Goal: Contribute content: Contribute content

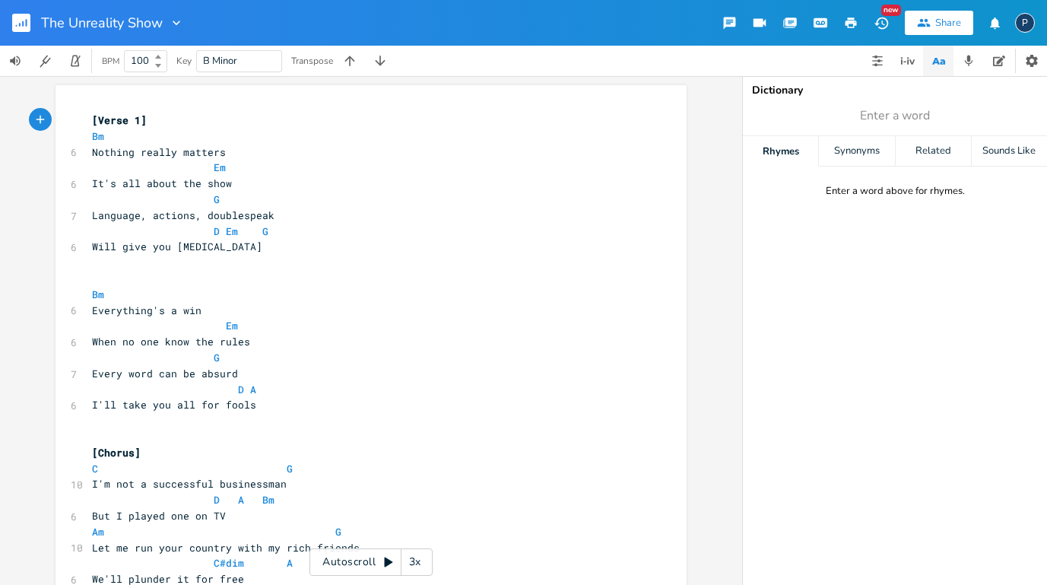
click at [27, 180] on div "xxxxxxxxxx [Verse 1] Bm 6 Nothing really matters Em 6 It's all about the show G…" at bounding box center [371, 330] width 742 height 509
click at [18, 23] on rect "button" at bounding box center [21, 23] width 18 height 18
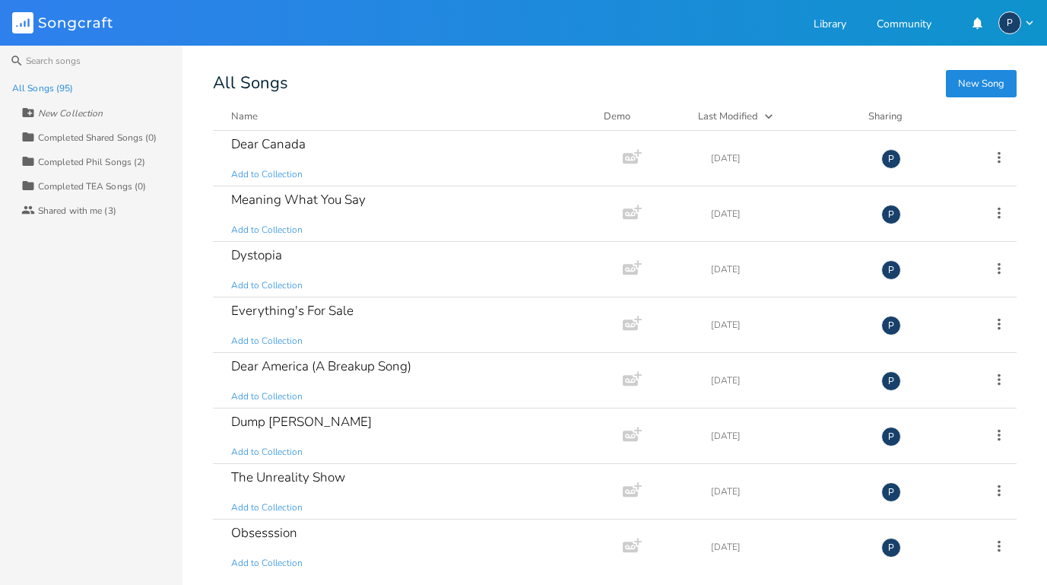
click at [981, 84] on button "New Song" at bounding box center [981, 83] width 71 height 27
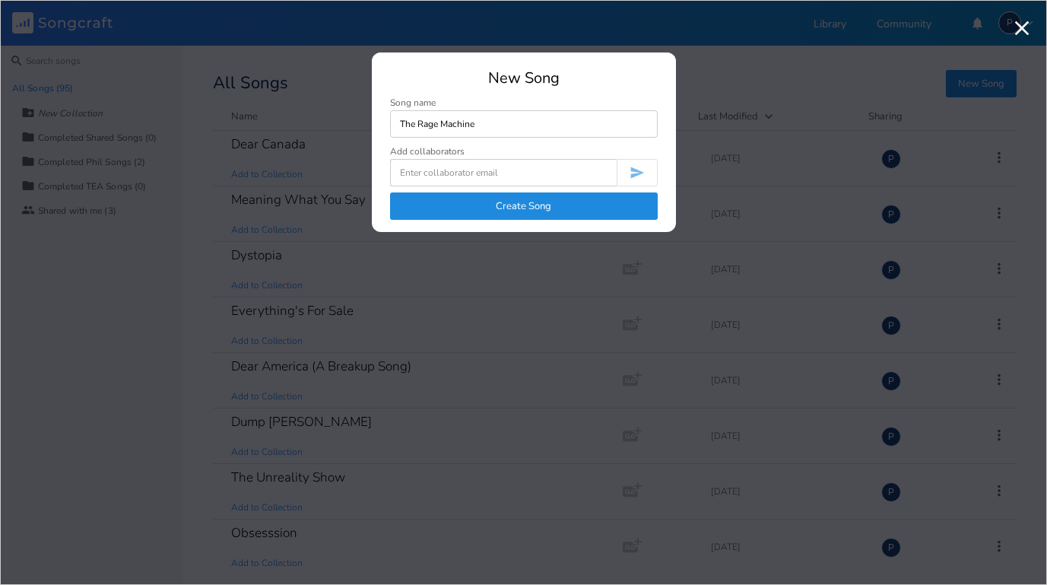
type input "The Rage Machine"
click at [523, 208] on button "Create Song" at bounding box center [524, 205] width 268 height 27
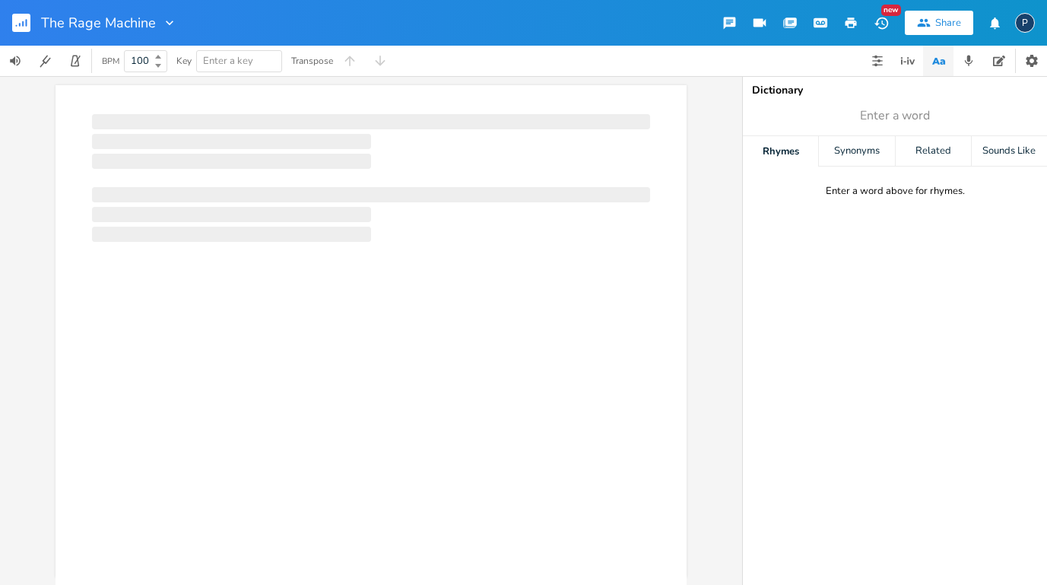
scroll to position [0, 1]
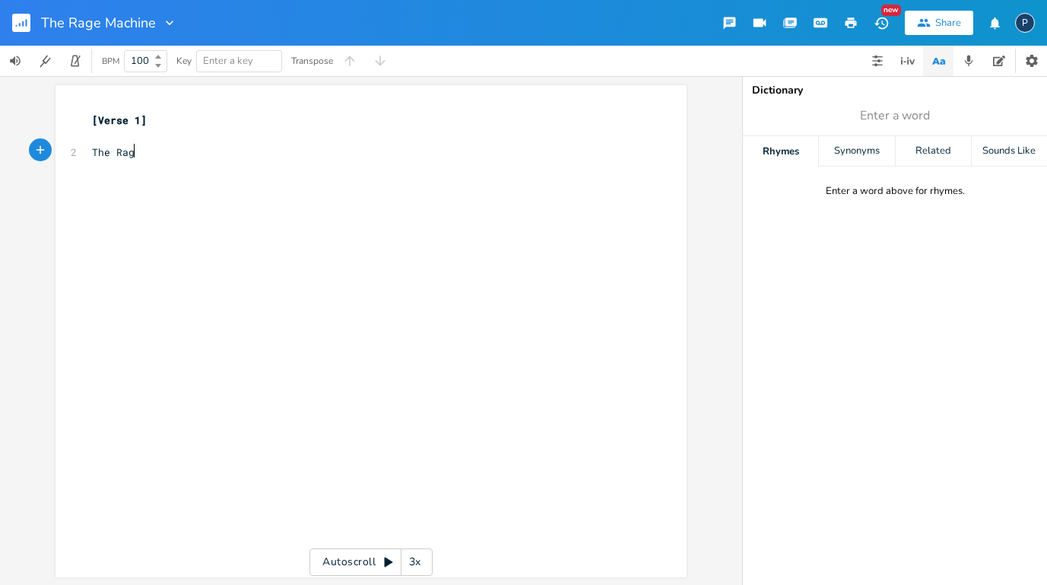
type textarea "The Rage"
type textarea "rage machine distracts you"
type textarea "It's waht it's built to do"
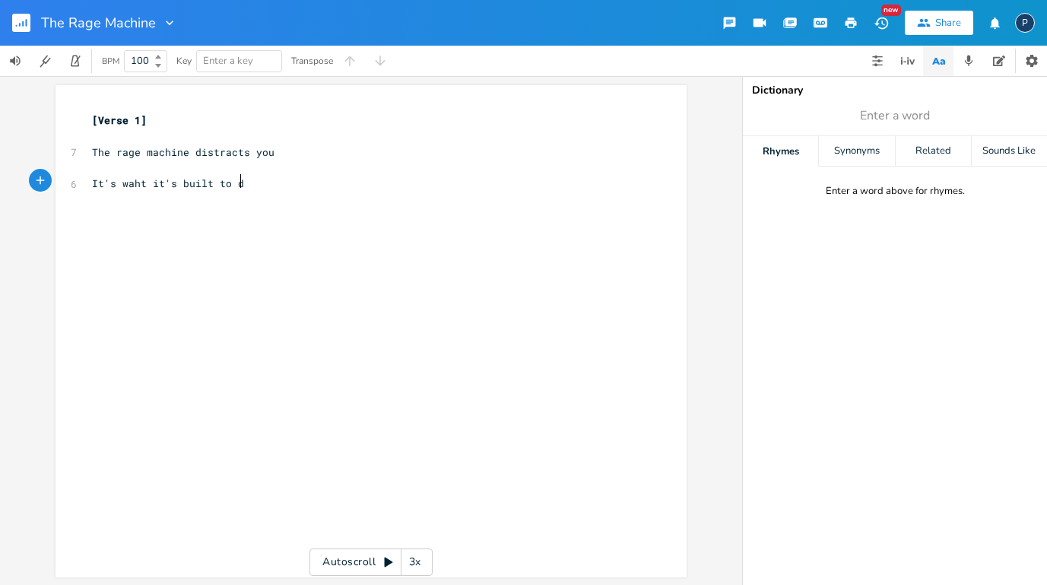
scroll to position [0, 85]
type textarea "do"
click at [235, 183] on span "It's waht it's built to Do" at bounding box center [171, 183] width 158 height 14
type textarea "d"
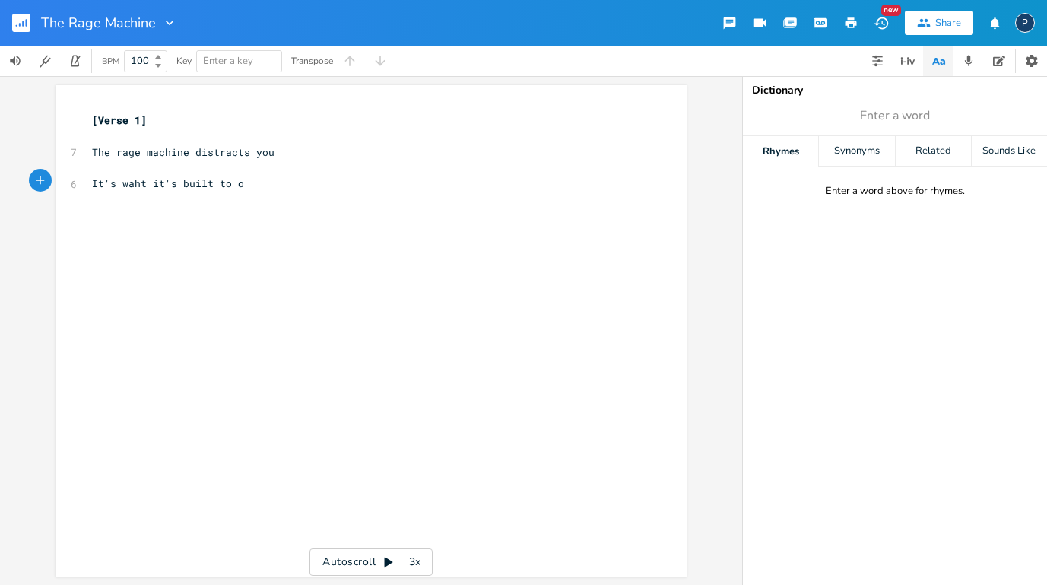
scroll to position [0, 5]
click at [161, 221] on div "xxxxxxxxxx [Verse 1] ​ 7 The rage machine distracts you ​ 6 It's waht it's buil…" at bounding box center [363, 168] width 549 height 117
click at [128, 180] on span "It's waht it's built to do" at bounding box center [171, 183] width 158 height 14
type textarea "a"
click at [116, 211] on pre "​" at bounding box center [363, 216] width 549 height 16
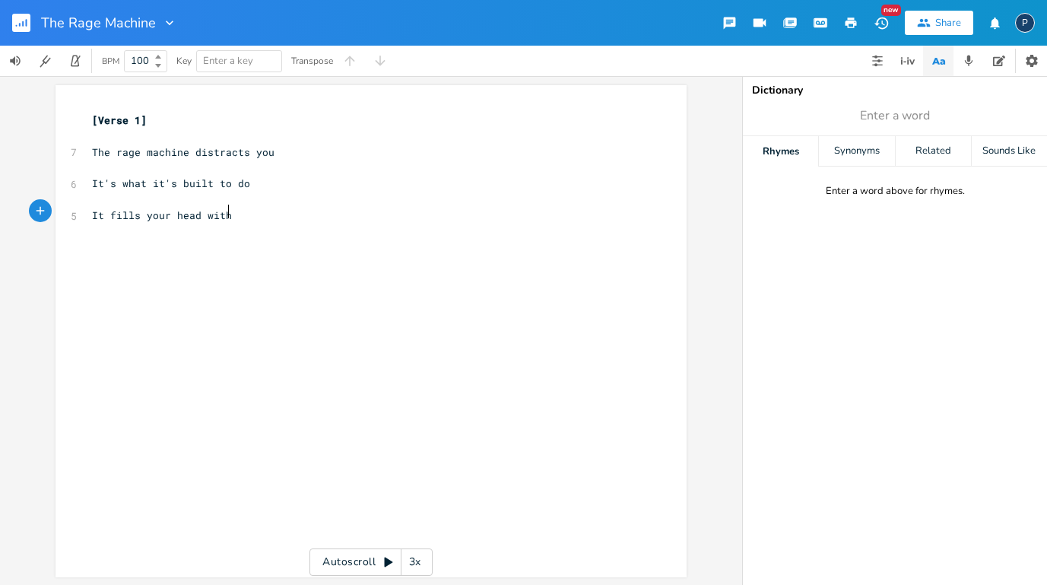
type textarea "It fills your head with"
type textarea "point out all the things to hate"
click at [133, 211] on span "It point out all the things to hate" at bounding box center [198, 215] width 213 height 14
type textarea "s"
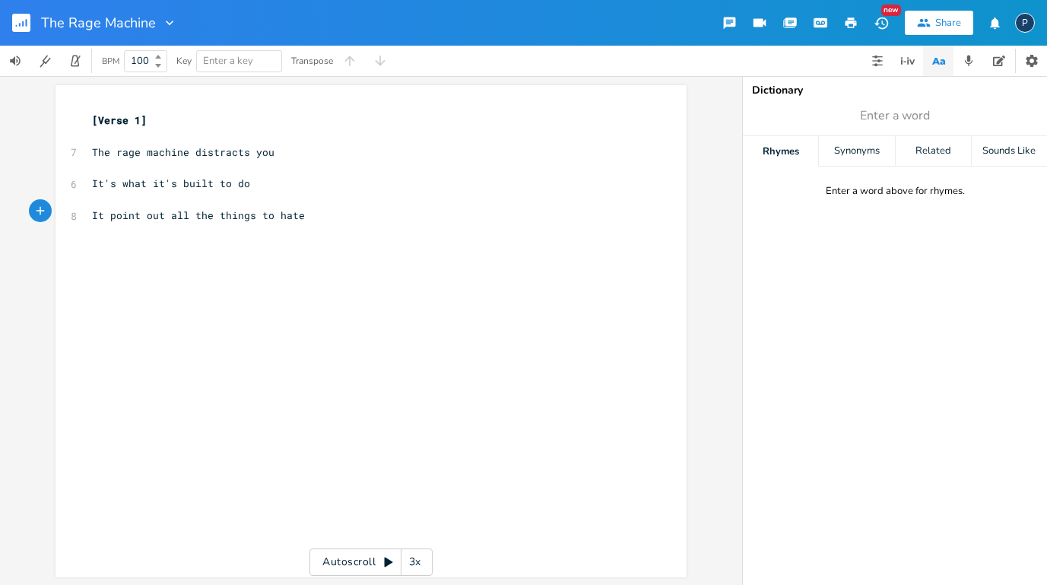
scroll to position [0, 4]
click at [94, 243] on pre "​" at bounding box center [363, 247] width 549 height 16
type textarea "So you can't see what's true"
